Goal: Transaction & Acquisition: Obtain resource

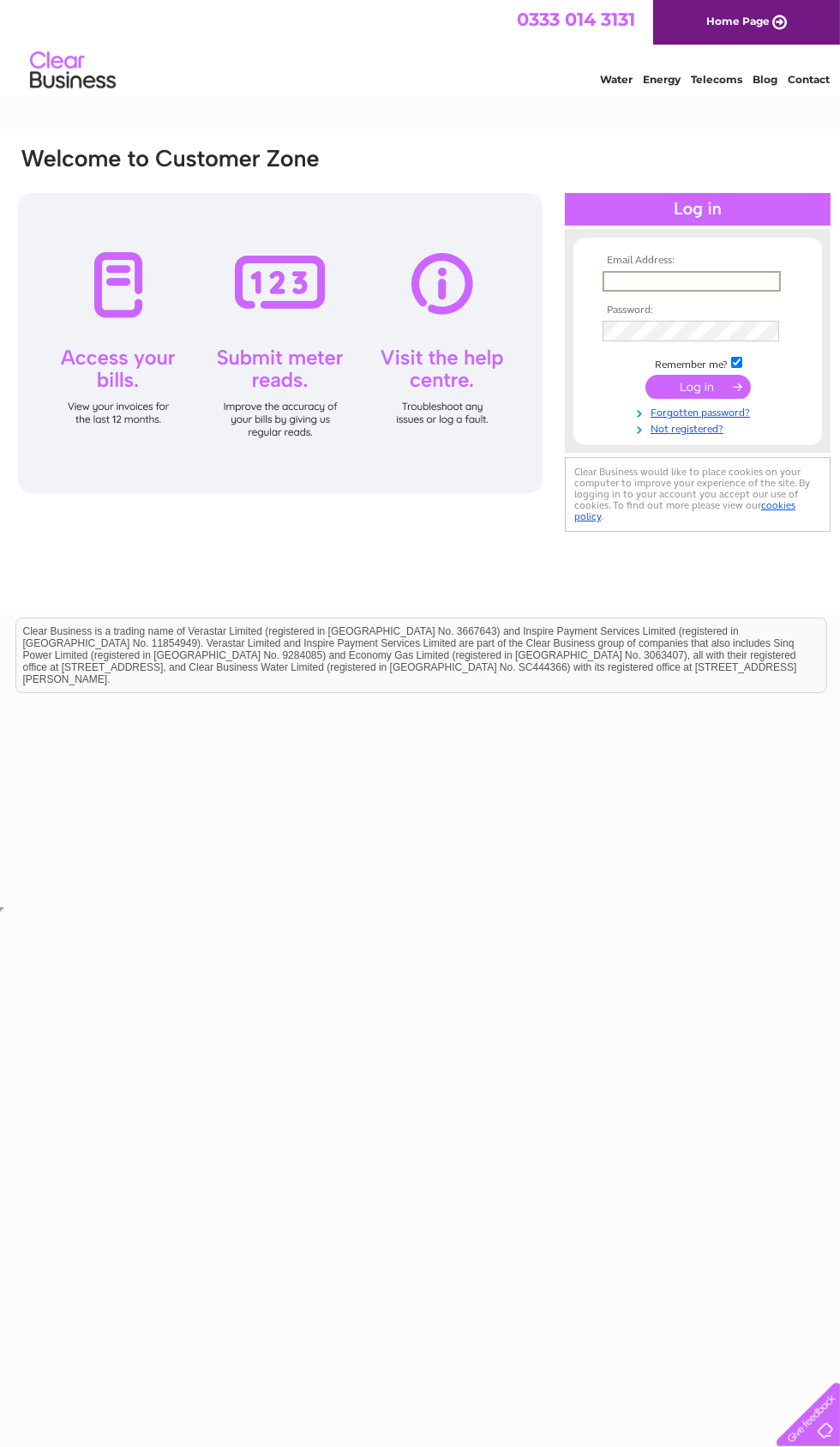
type input "[EMAIL_ADDRESS][DOMAIN_NAME]"
click at [698, 388] on input "submit" at bounding box center [698, 387] width 105 height 24
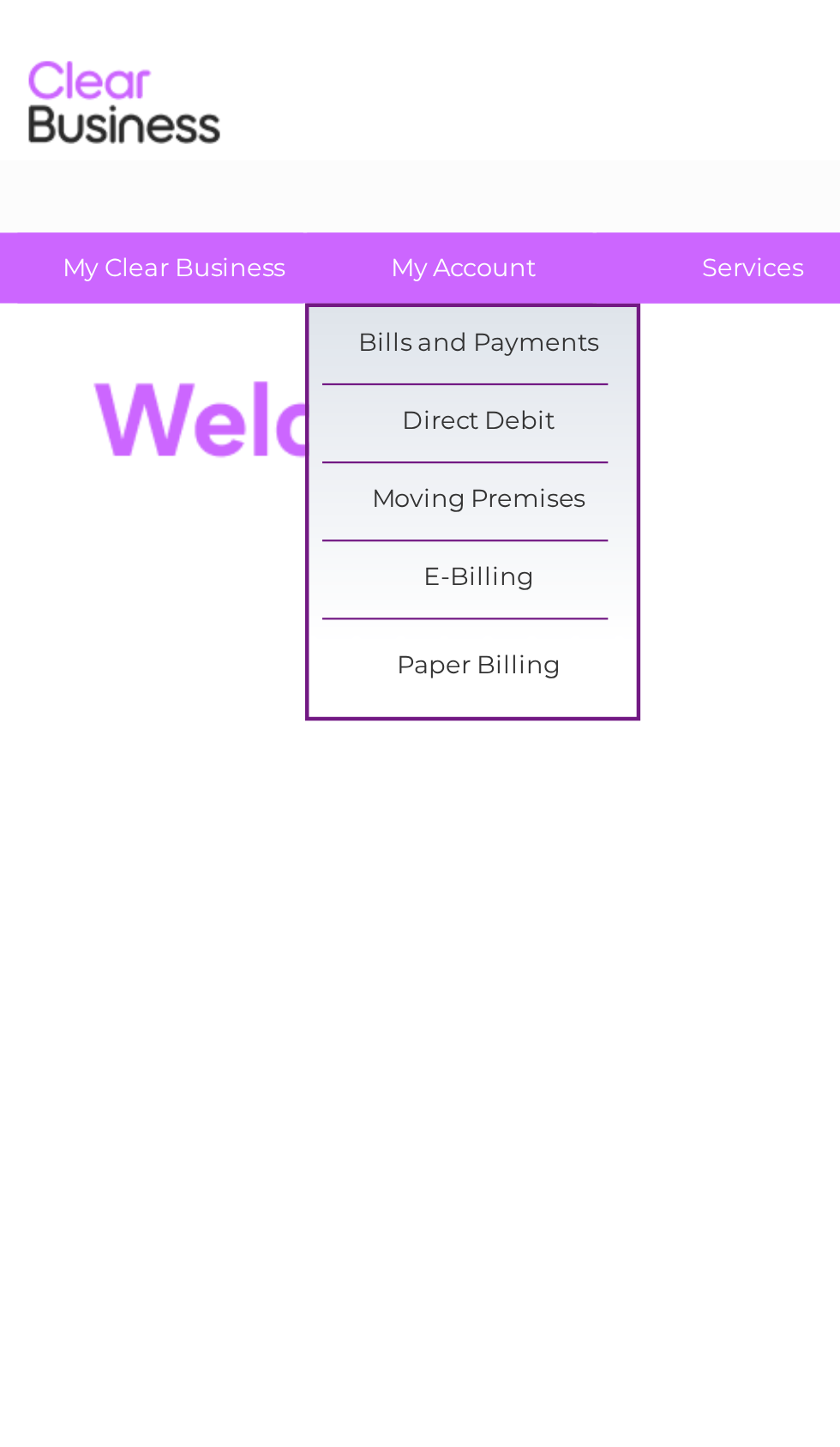
click at [241, 162] on link "Bills and Payments" at bounding box center [233, 179] width 141 height 34
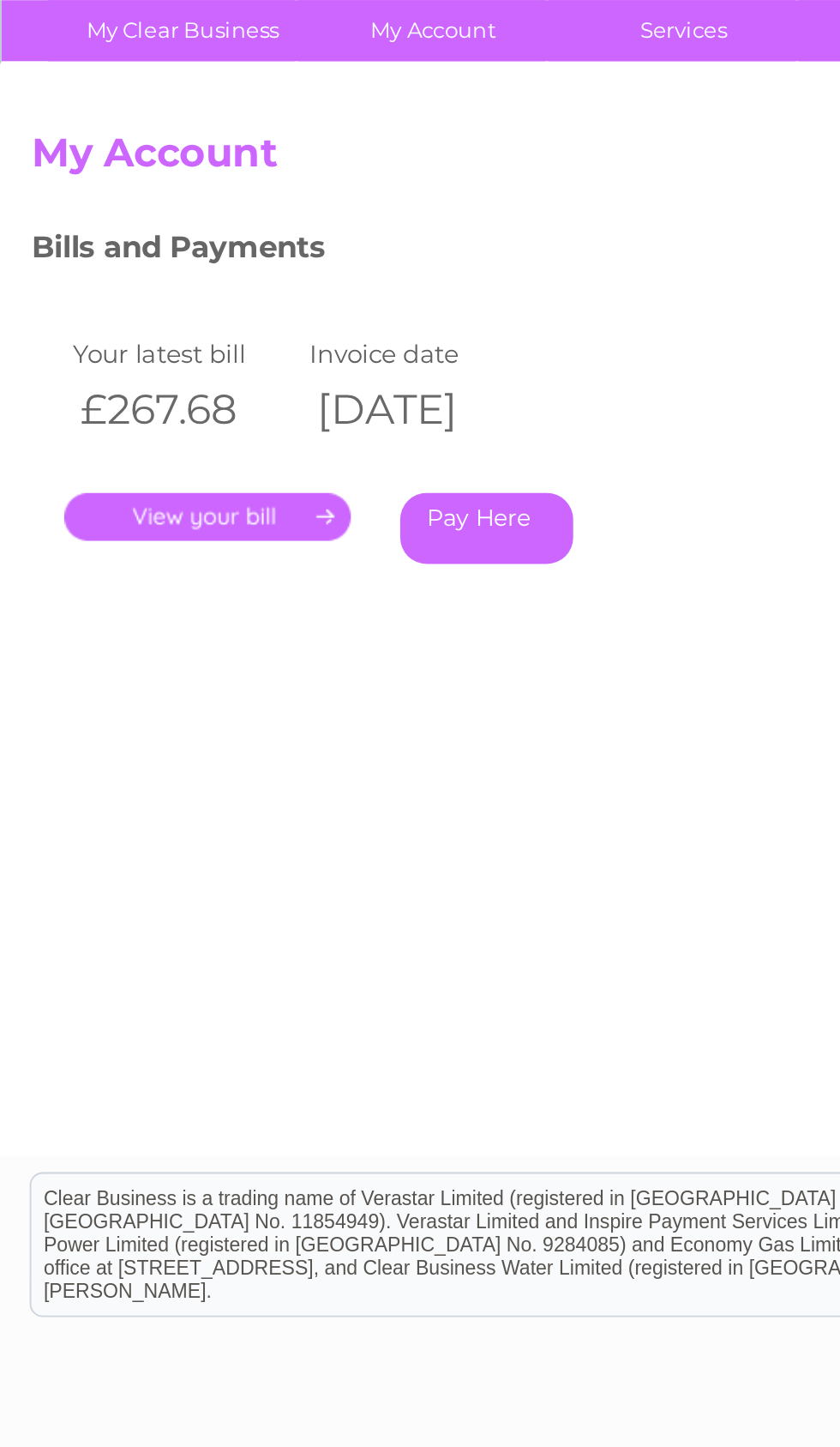
click at [111, 385] on link "." at bounding box center [107, 397] width 149 height 25
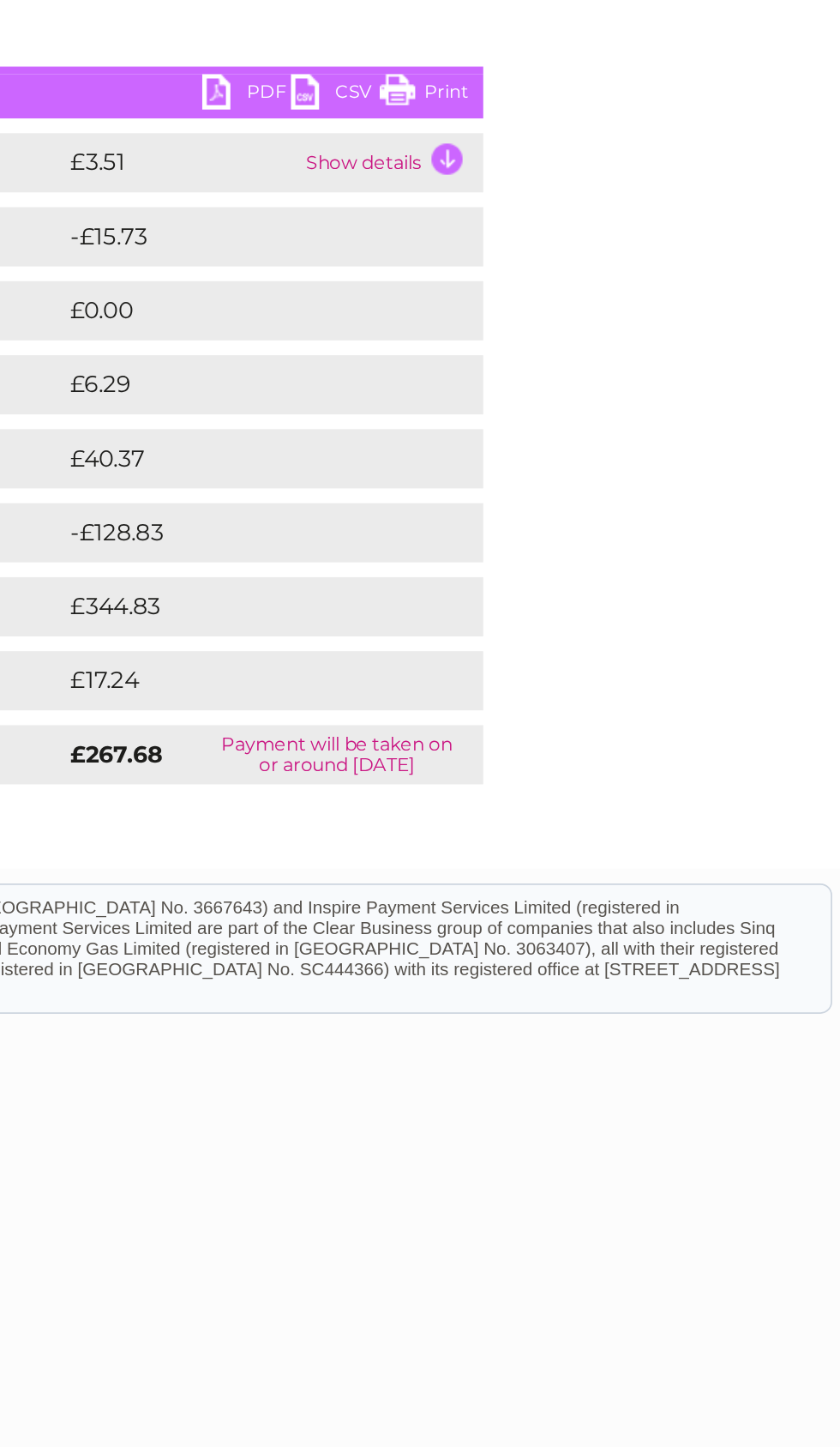
scroll to position [0, 8]
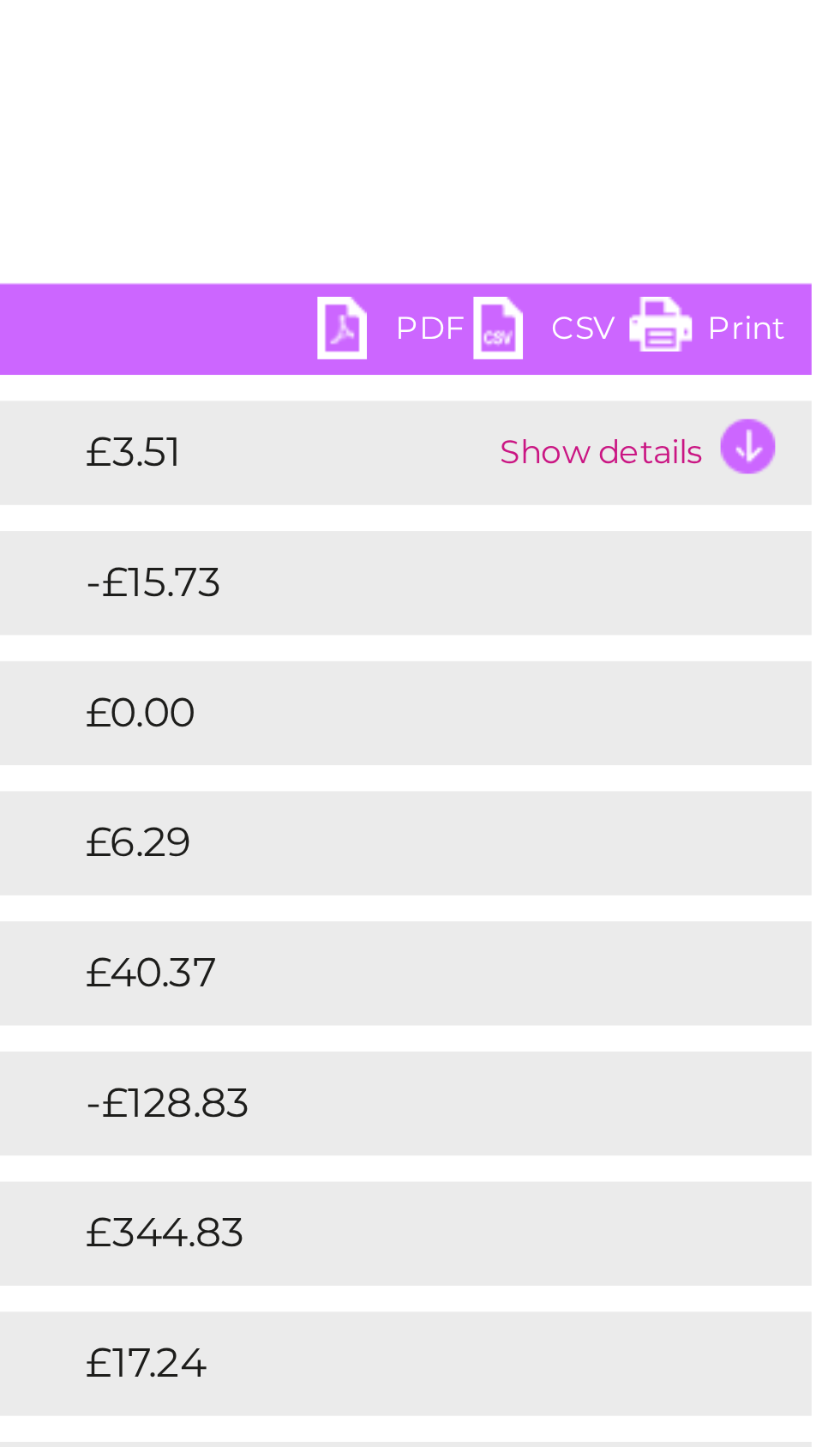
click at [454, 277] on link "PDF" at bounding box center [480, 289] width 51 height 25
